Goal: Navigation & Orientation: Find specific page/section

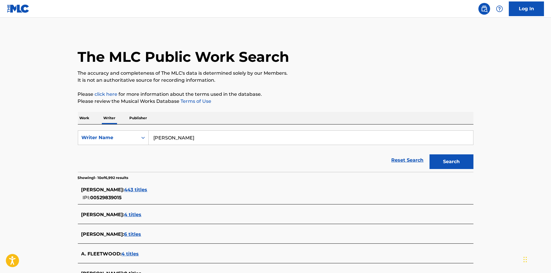
click at [513, 13] on link "Log In" at bounding box center [526, 8] width 35 height 15
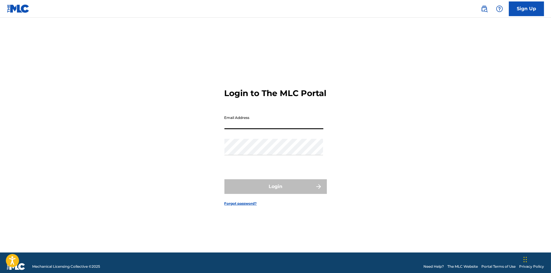
click at [244, 129] on input "Email Address" at bounding box center [273, 120] width 99 height 17
type input "[PERSON_NAME][EMAIL_ADDRESS][DOMAIN_NAME]"
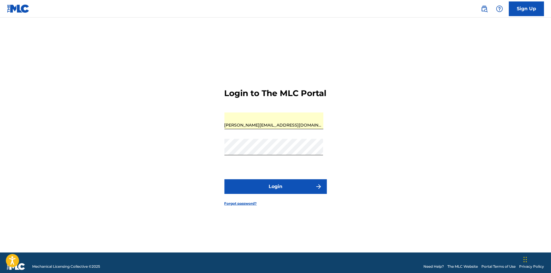
click at [279, 191] on button "Login" at bounding box center [275, 186] width 102 height 15
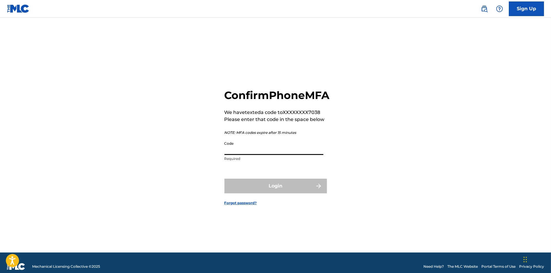
click at [260, 151] on input "Code" at bounding box center [273, 146] width 99 height 17
paste input "337902"
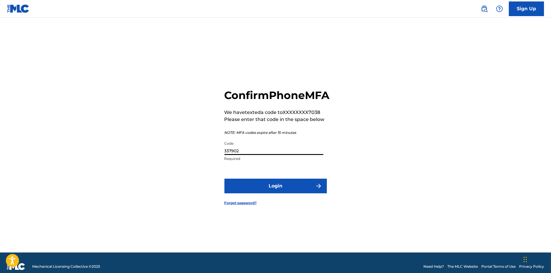
type input "337902"
click at [270, 193] on button "Login" at bounding box center [275, 185] width 102 height 15
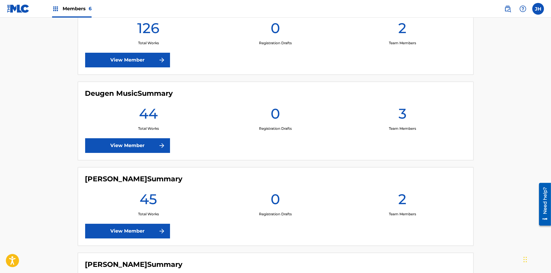
scroll to position [272, 0]
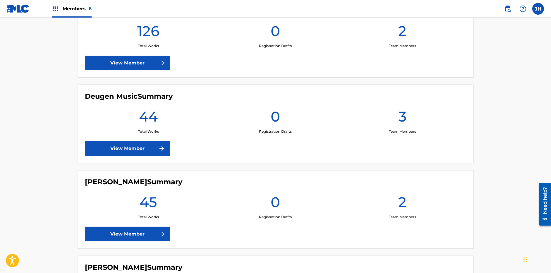
click at [129, 151] on link "View Member" at bounding box center [127, 148] width 85 height 15
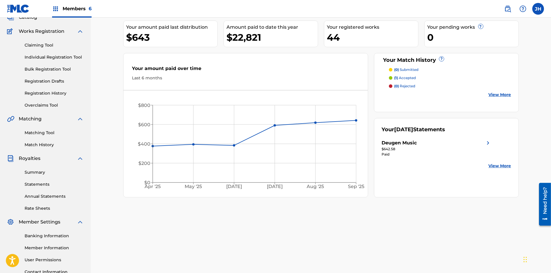
scroll to position [42, 0]
